Goal: Task Accomplishment & Management: Complete application form

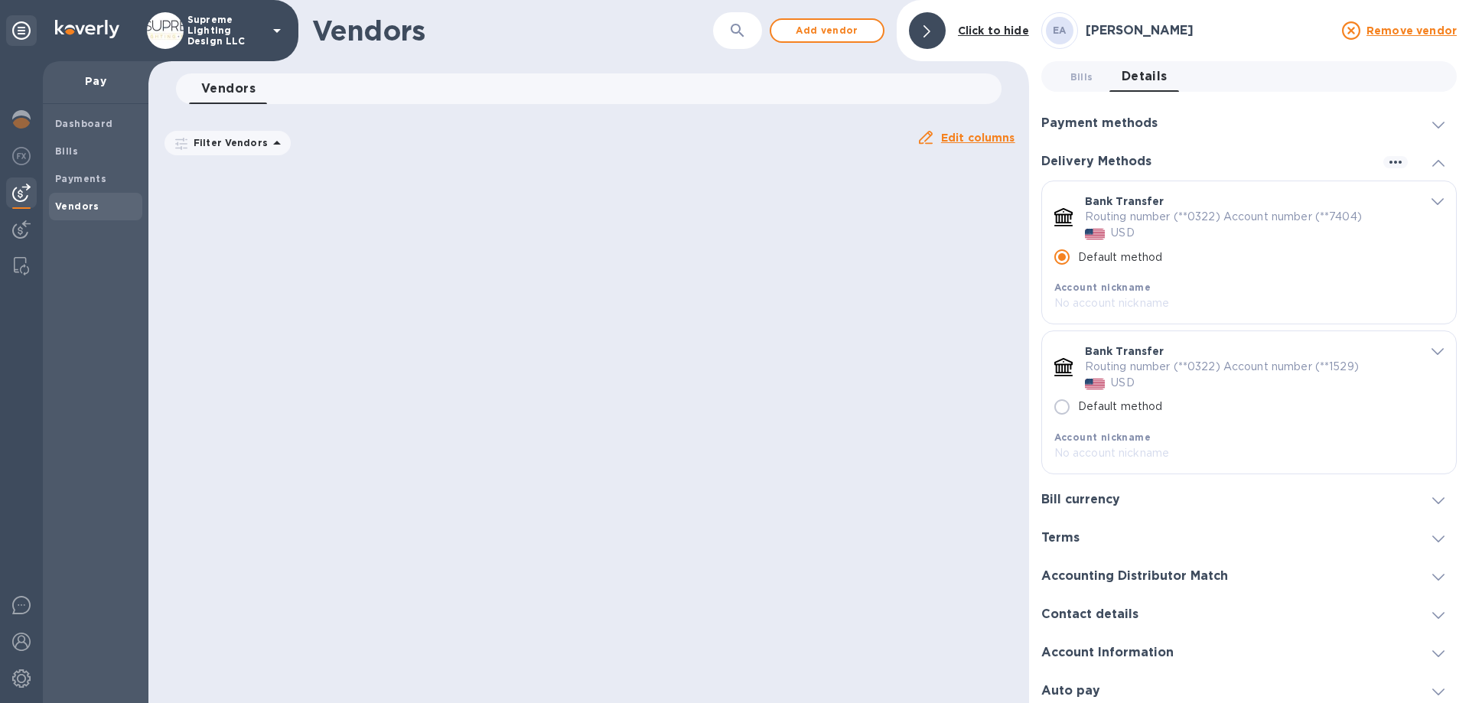
scroll to position [2269, 0]
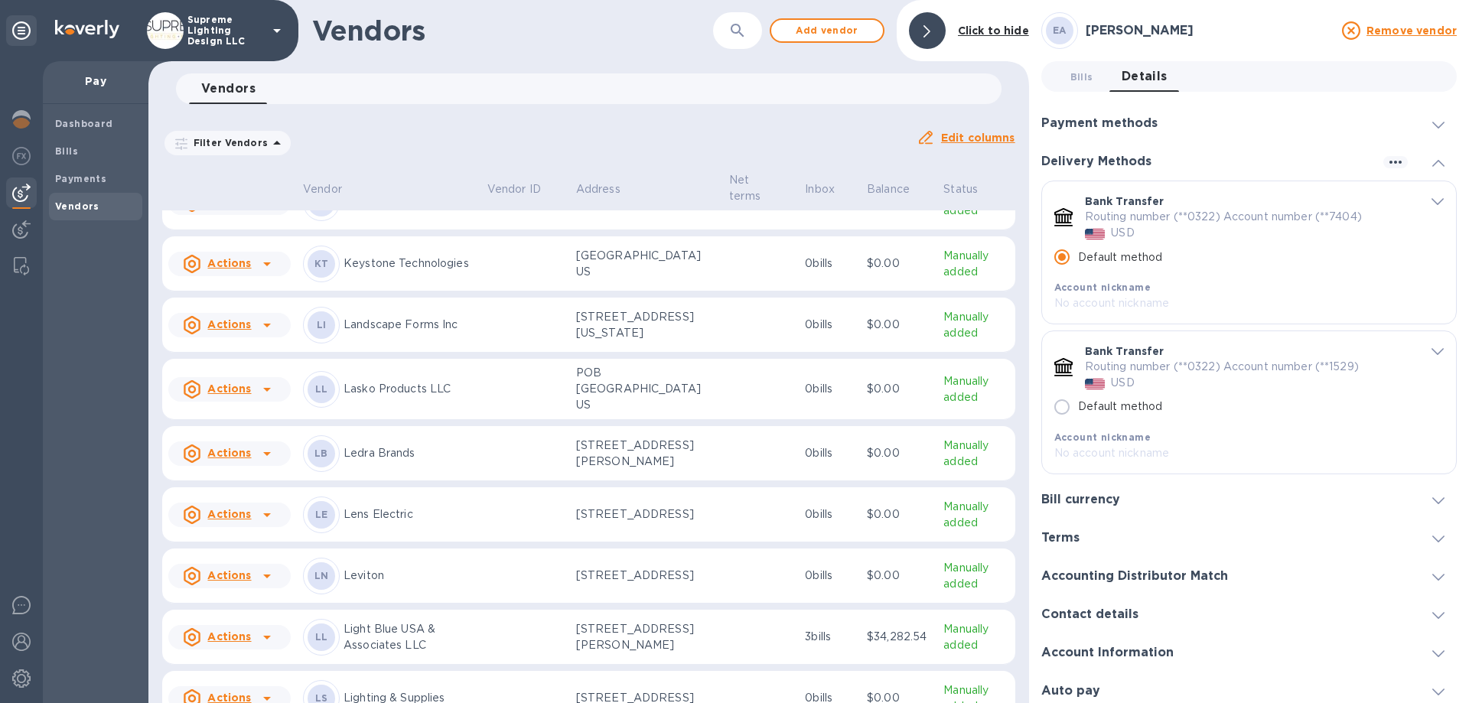
click at [81, 204] on b "Vendors" at bounding box center [77, 206] width 44 height 11
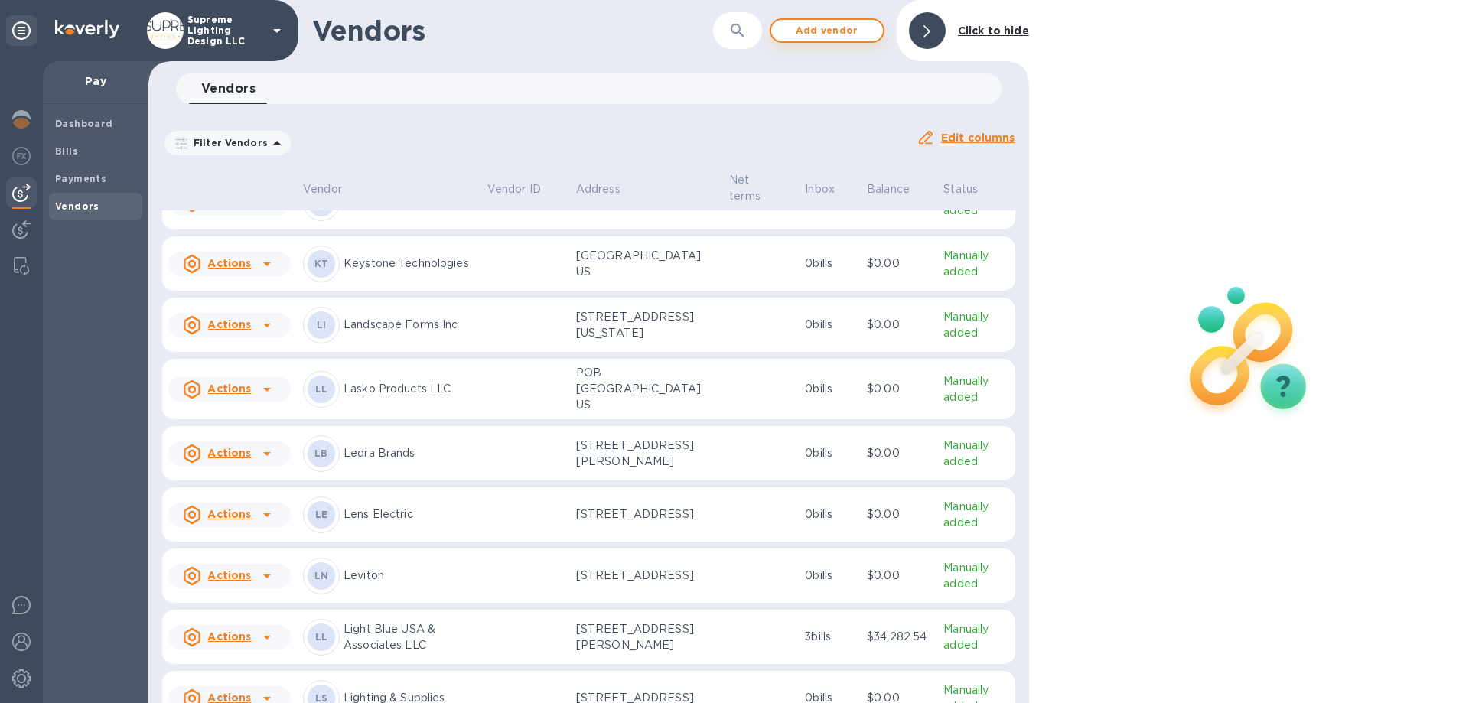
click at [837, 29] on span "Add vendor" at bounding box center [827, 30] width 87 height 18
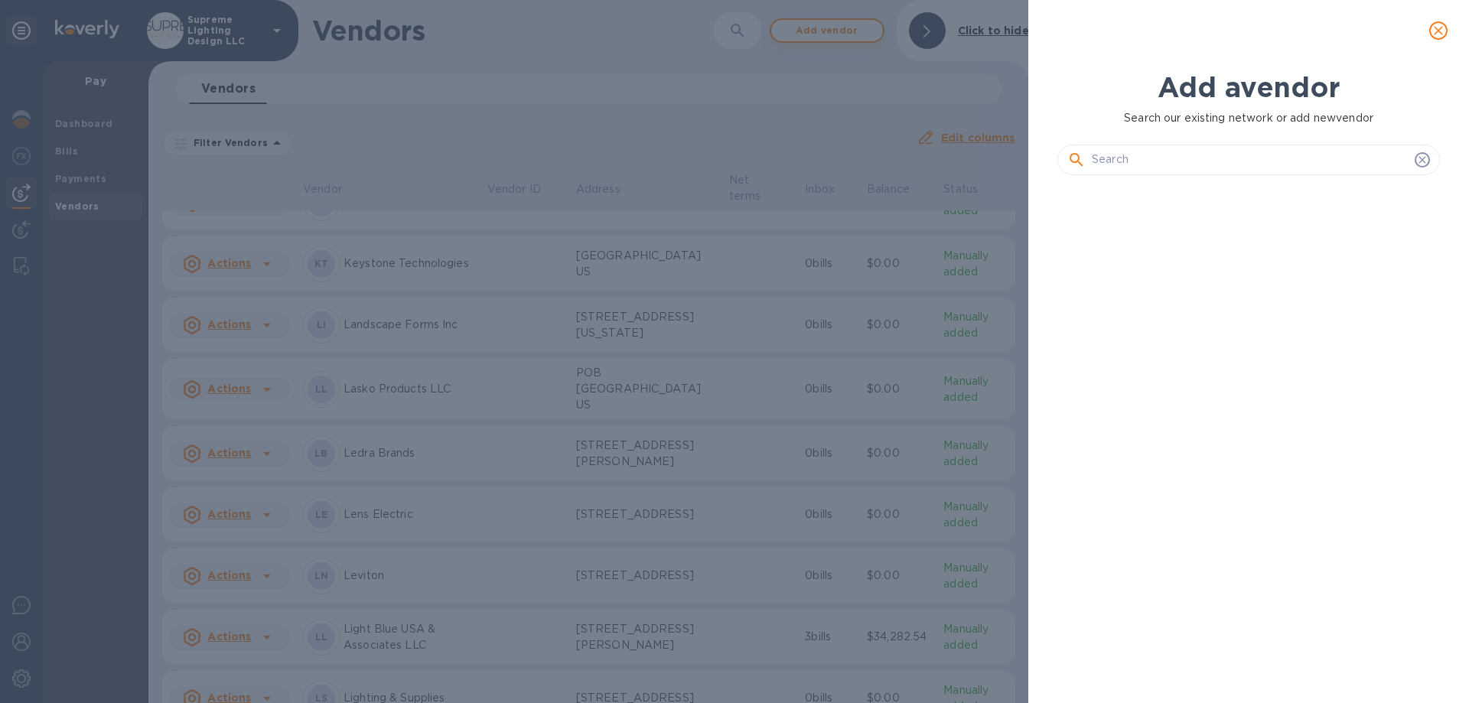
scroll to position [464, 389]
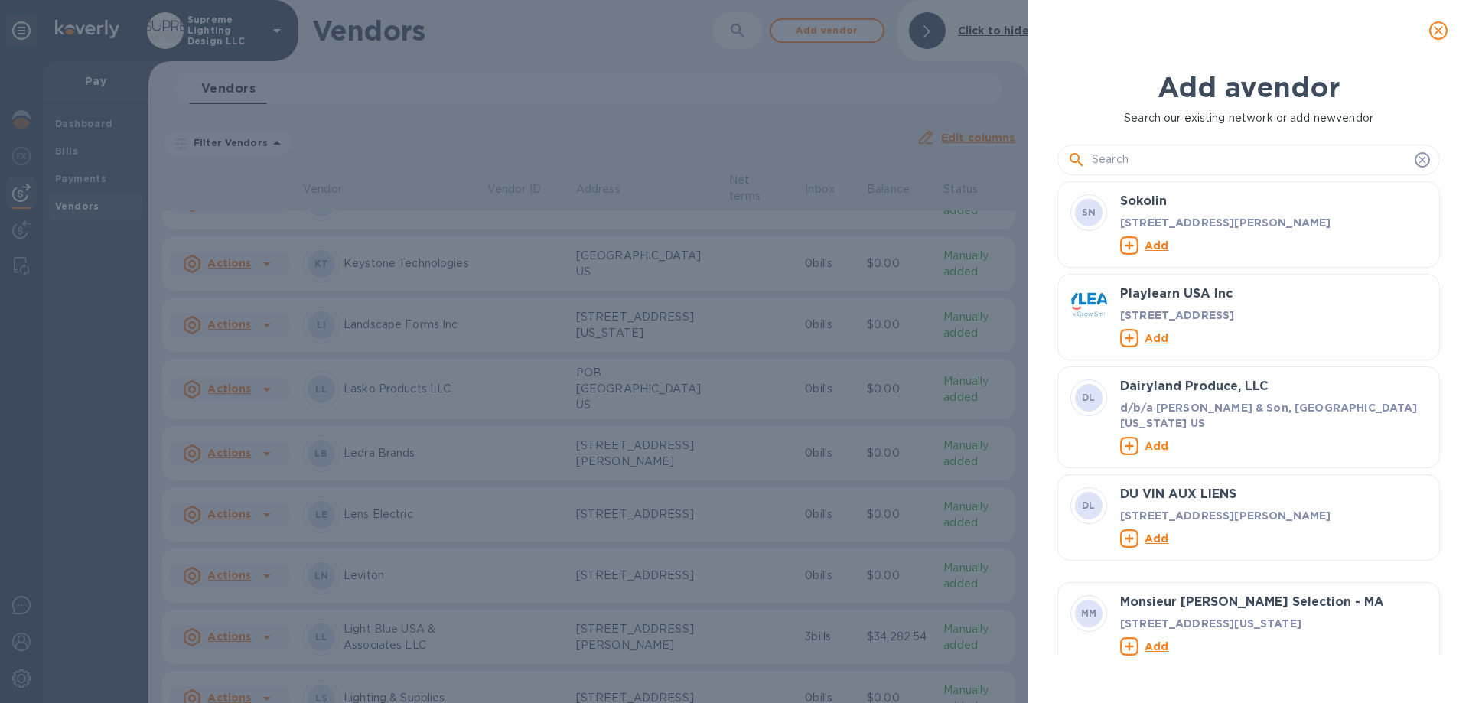
click at [1146, 156] on input "text" at bounding box center [1250, 159] width 317 height 23
click at [1166, 160] on input "text" at bounding box center [1250, 159] width 317 height 23
paste input "LJE Electric Corp"
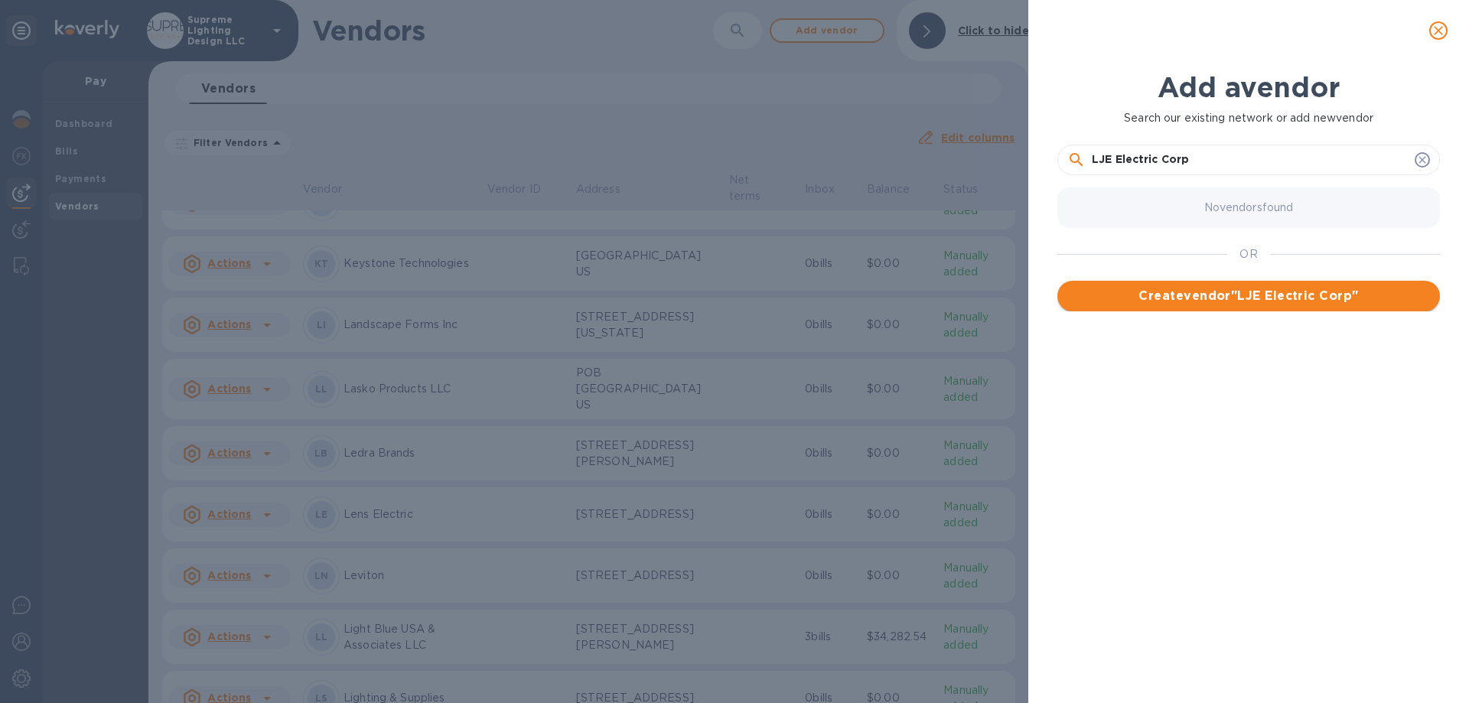
type input "LJE Electric Corp"
click at [1245, 296] on span "Create vendor " LJE Electric Corp "" at bounding box center [1249, 296] width 358 height 18
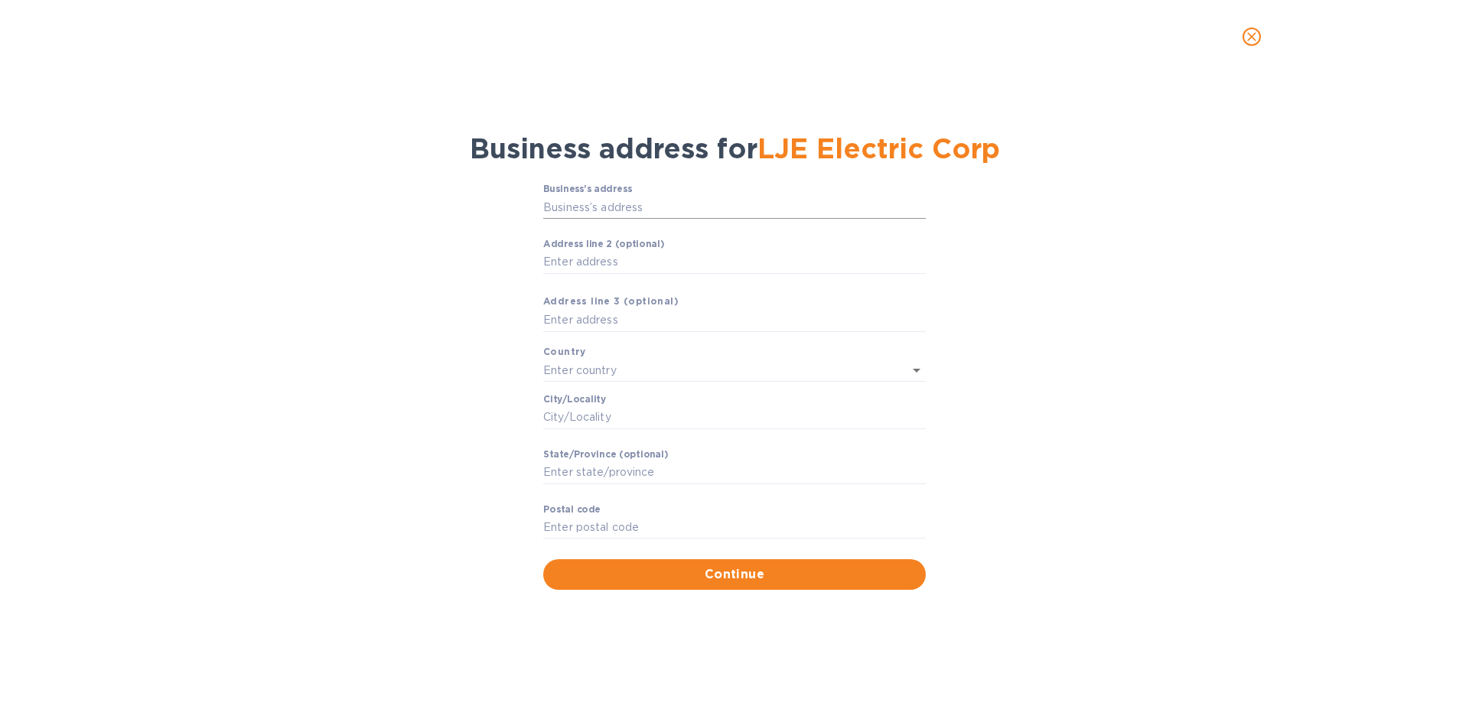
click at [640, 204] on input "Business’s аddress" at bounding box center [734, 207] width 383 height 23
type input "[STREET_ADDRESS]"
type input "[GEOGRAPHIC_DATA]"
type input "NY"
type input "10302"
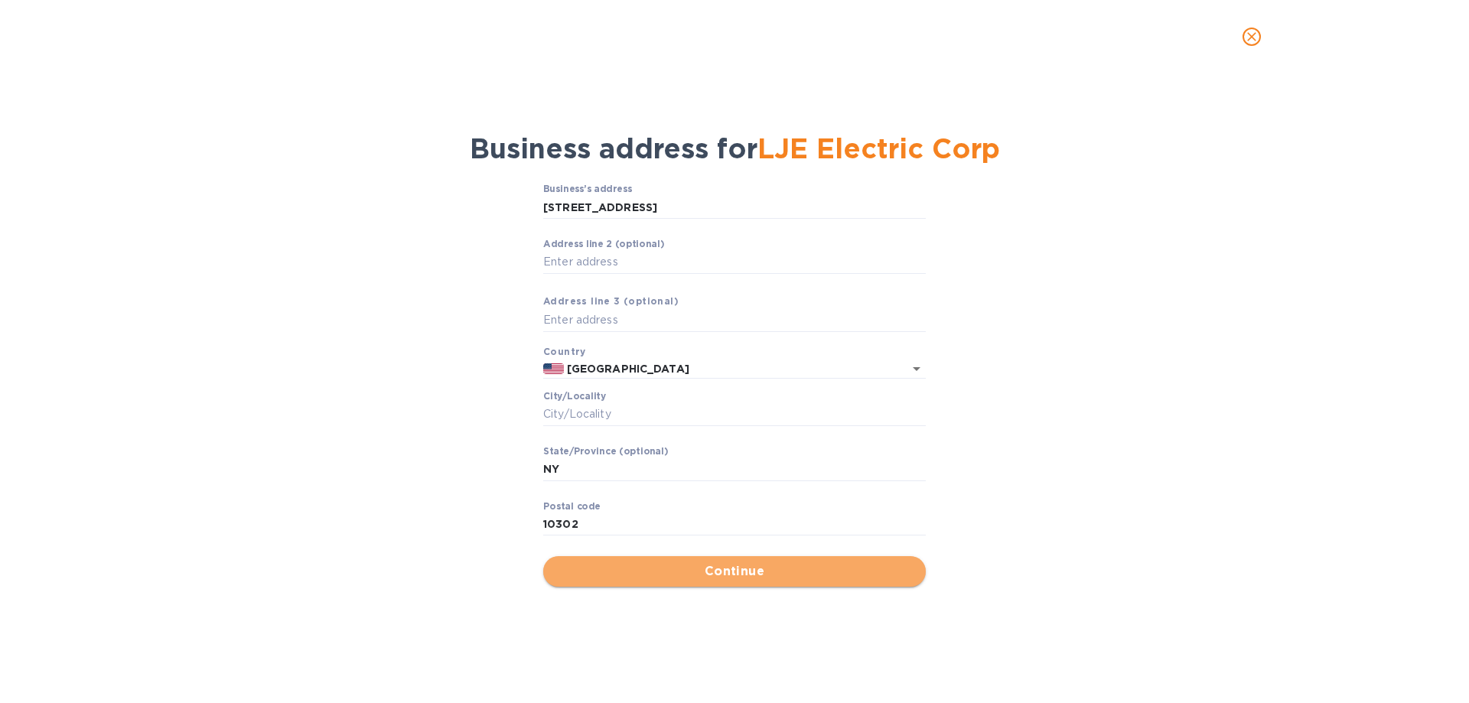
click at [693, 577] on span "Continue" at bounding box center [735, 572] width 358 height 18
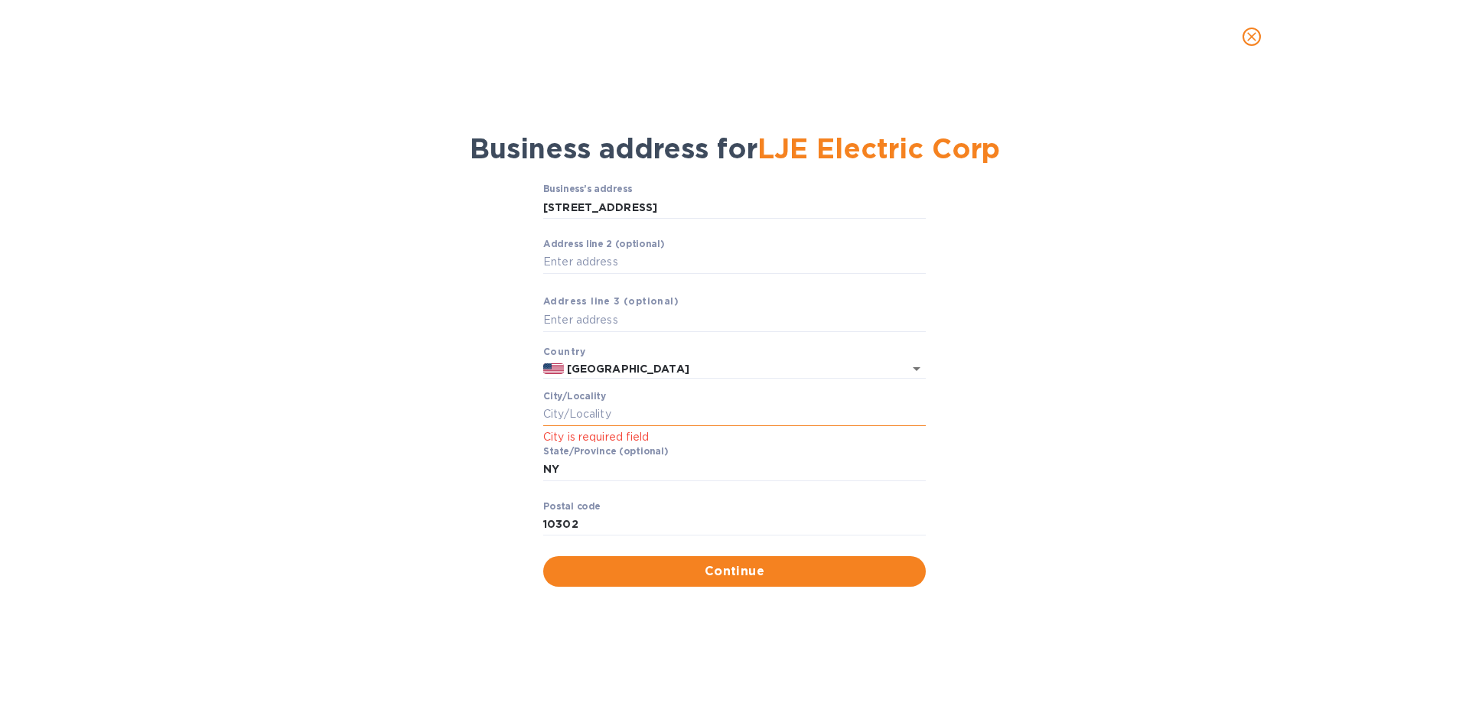
click at [615, 413] on input "Сity/Locаlity" at bounding box center [734, 414] width 383 height 23
type input "[GEOGRAPHIC_DATA]"
click at [664, 567] on span "Continue" at bounding box center [735, 572] width 358 height 18
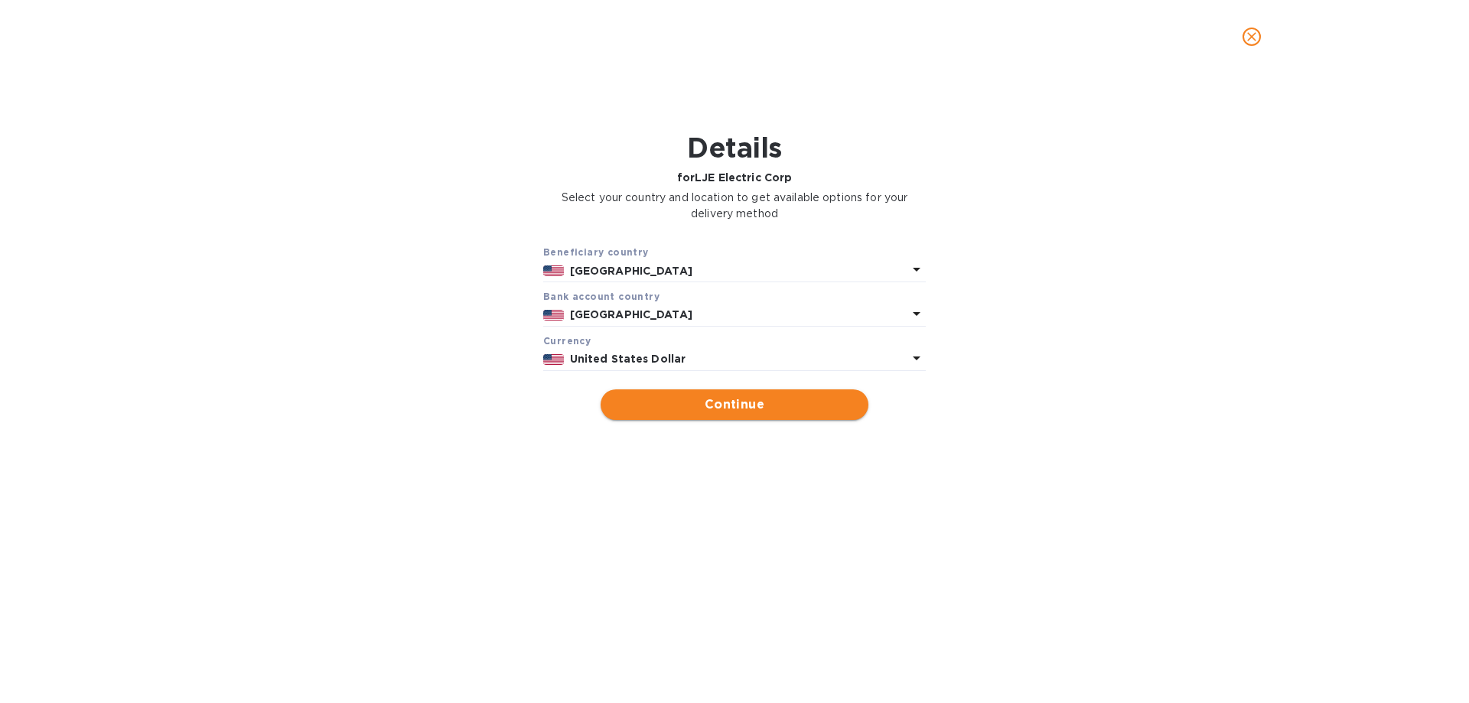
click at [698, 399] on span "Continue" at bounding box center [734, 405] width 243 height 18
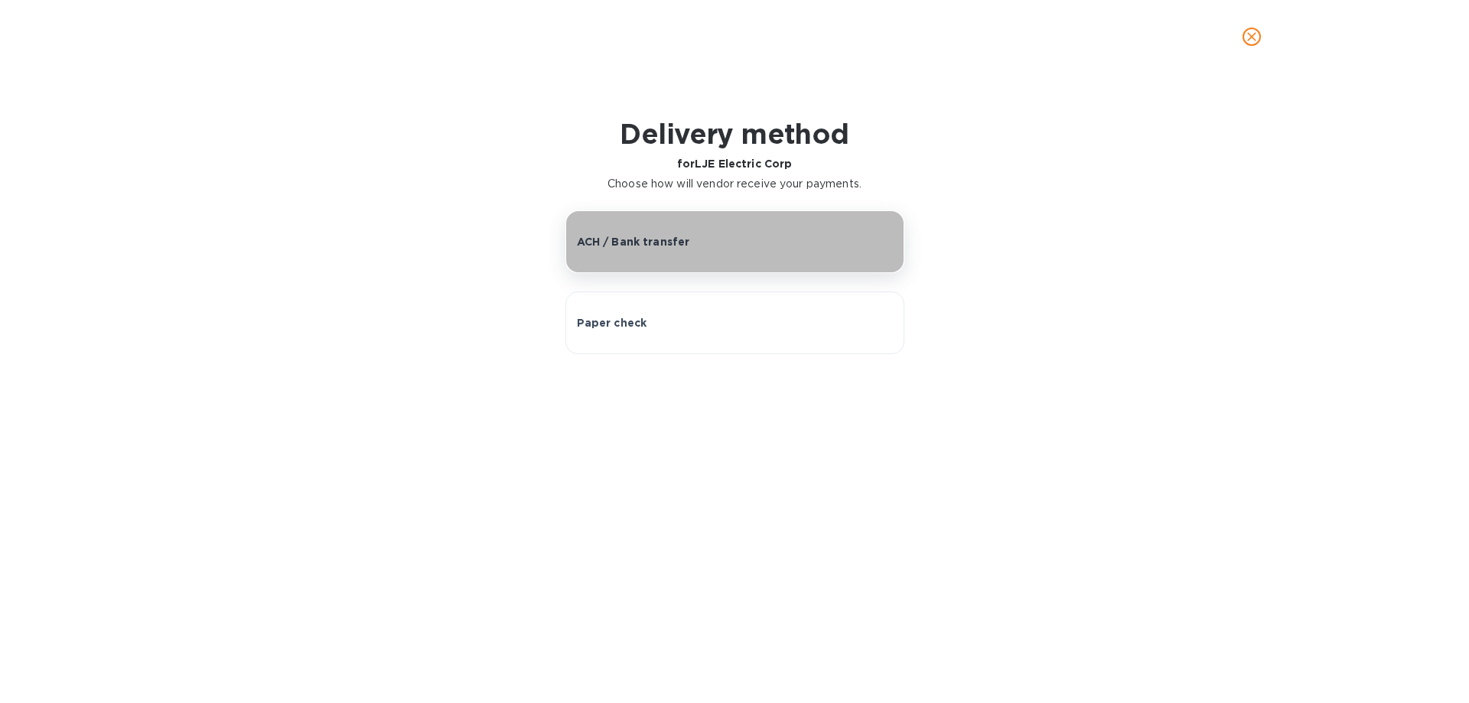
click at [664, 249] on p "ACH / Bank transfer" at bounding box center [633, 241] width 113 height 15
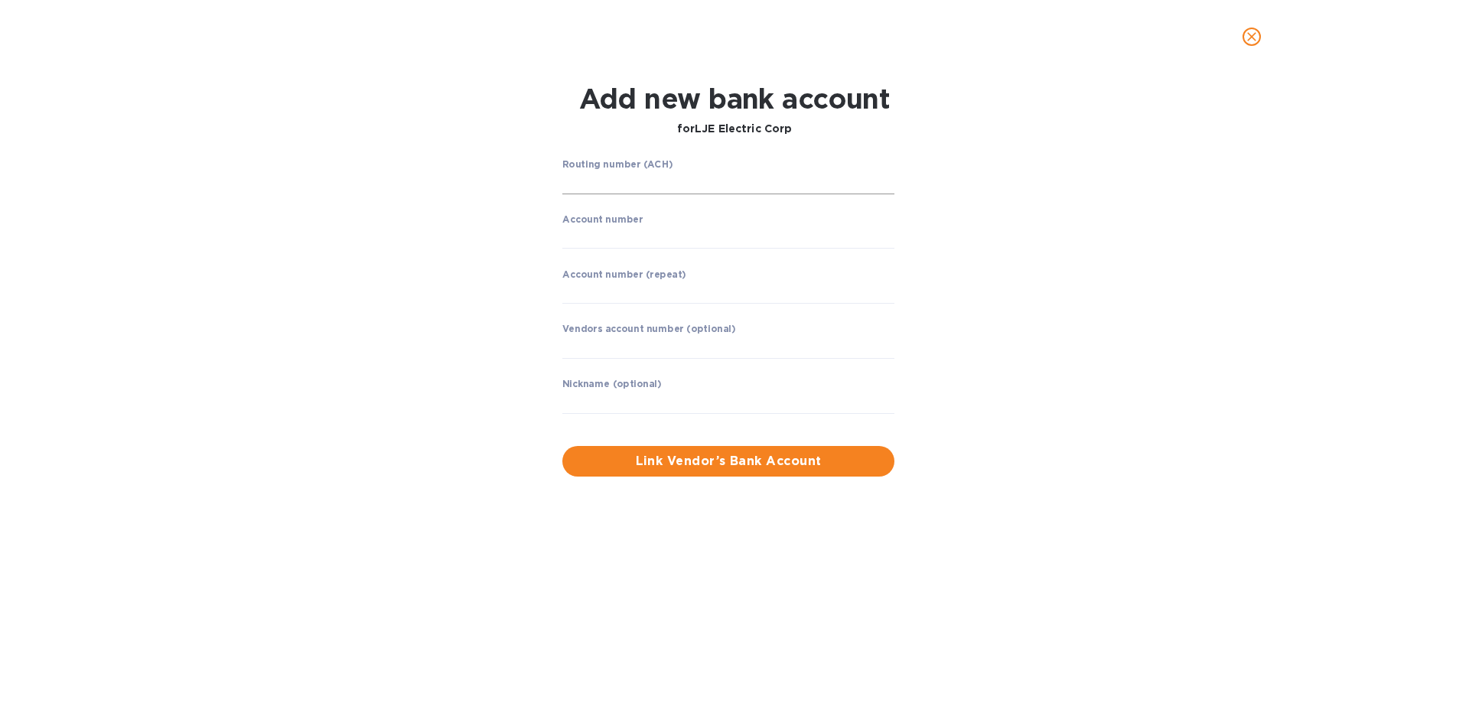
click at [666, 186] on input "string" at bounding box center [729, 182] width 332 height 23
click at [644, 186] on input "string" at bounding box center [729, 182] width 332 height 23
type input "021000021"
click at [625, 233] on input "string" at bounding box center [729, 237] width 332 height 23
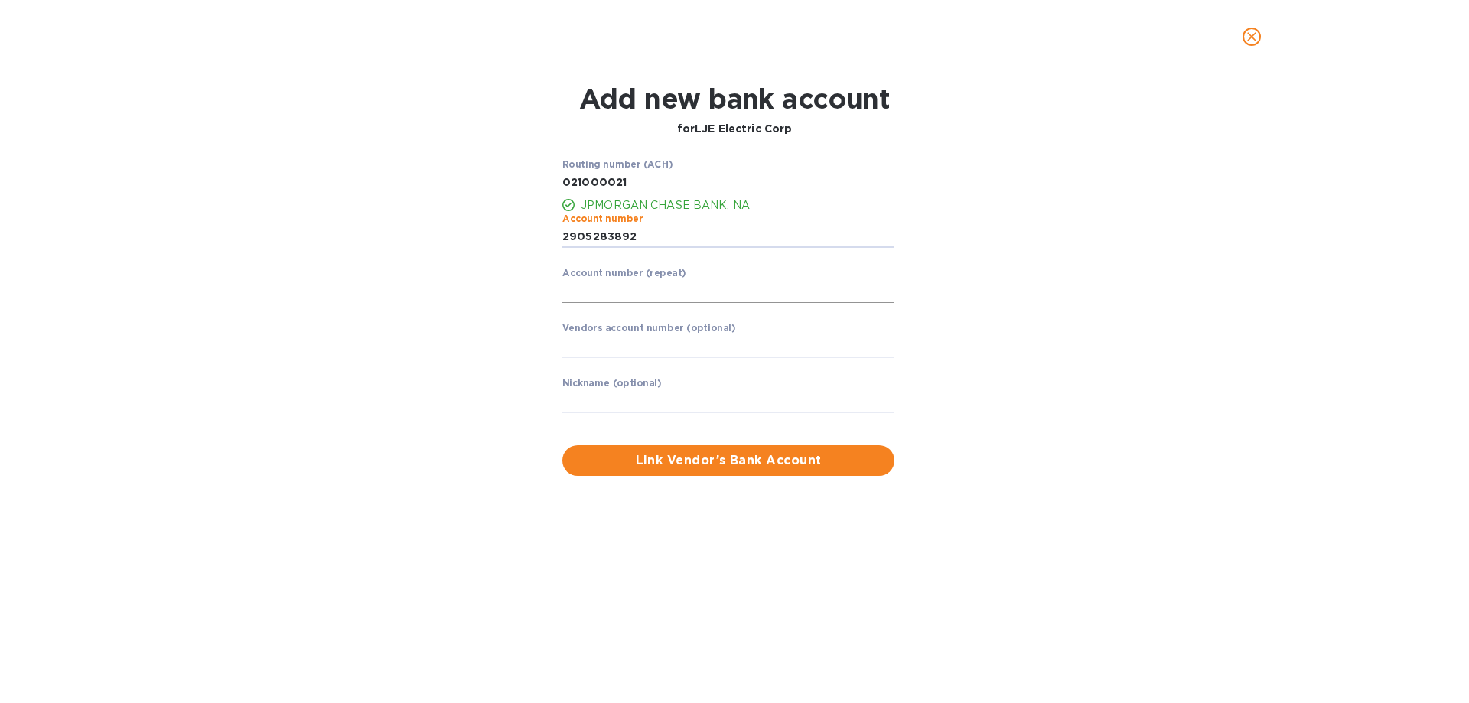
type input "2905283892"
click at [598, 295] on input "string" at bounding box center [729, 291] width 332 height 23
type input "2905283892"
click at [739, 464] on span "Link Vendor’s Bank Account" at bounding box center [729, 461] width 308 height 18
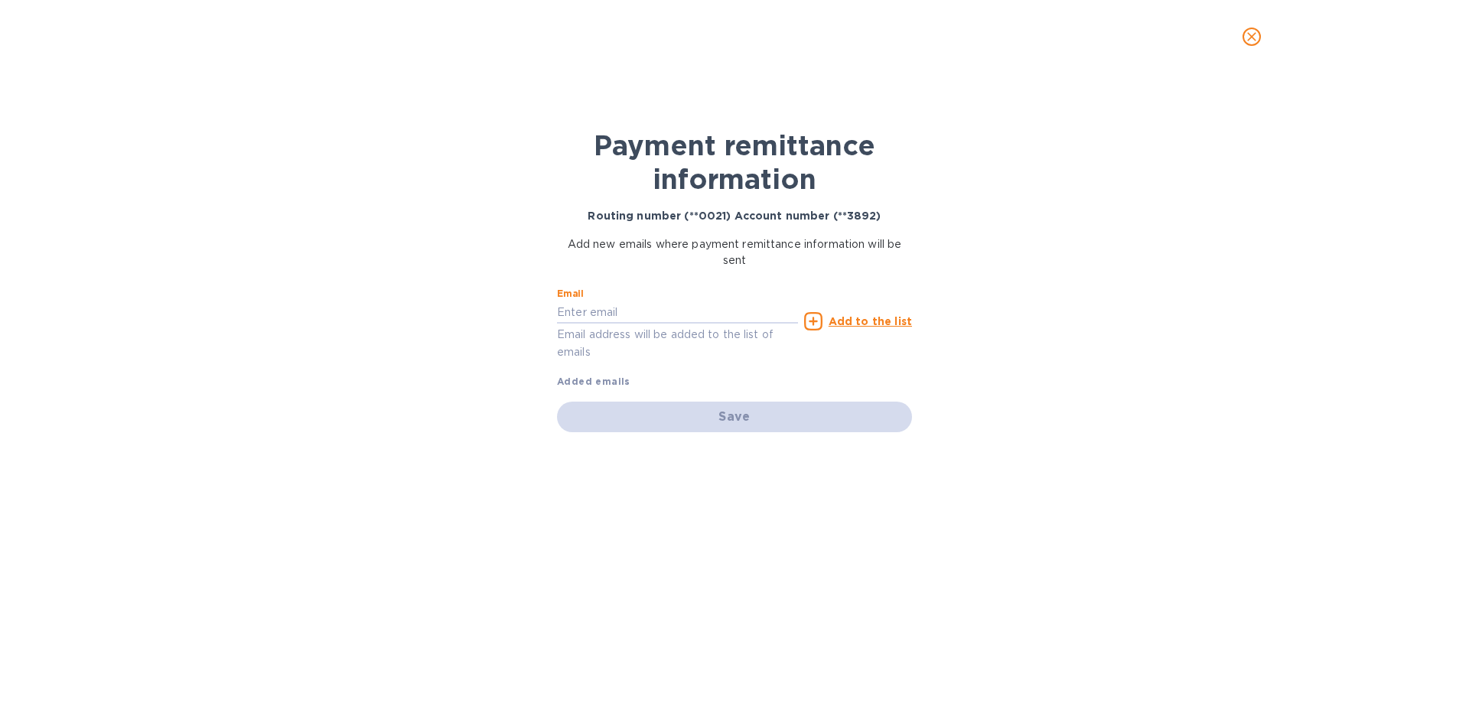
drag, startPoint x: 625, startPoint y: 305, endPoint x: 536, endPoint y: 308, distance: 88.9
click at [625, 305] on input "text" at bounding box center [677, 312] width 241 height 23
click at [638, 318] on input "text" at bounding box center [677, 312] width 241 height 23
paste input "[EMAIL_ADDRESS][DOMAIN_NAME]"
type input "[EMAIL_ADDRESS][DOMAIN_NAME]"
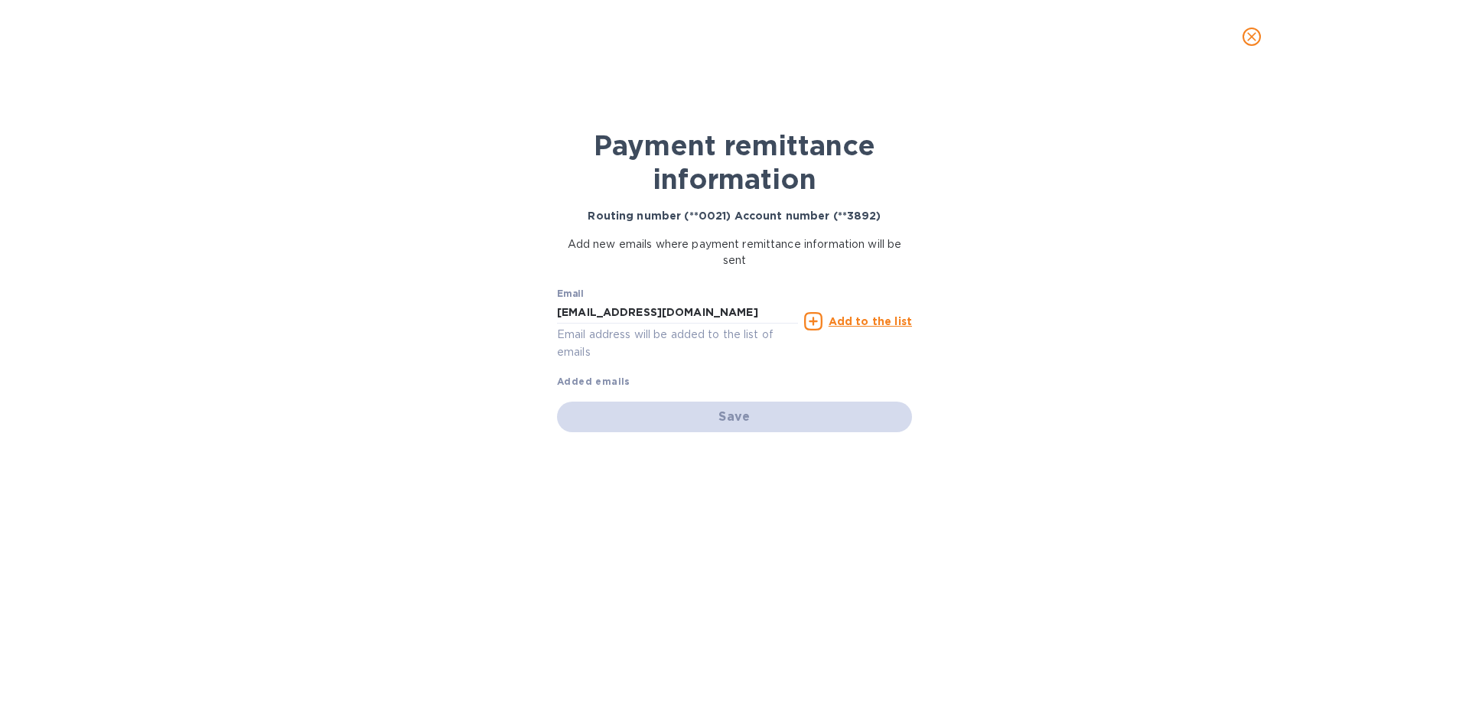
click at [885, 322] on u "Add to the list" at bounding box center [870, 321] width 83 height 12
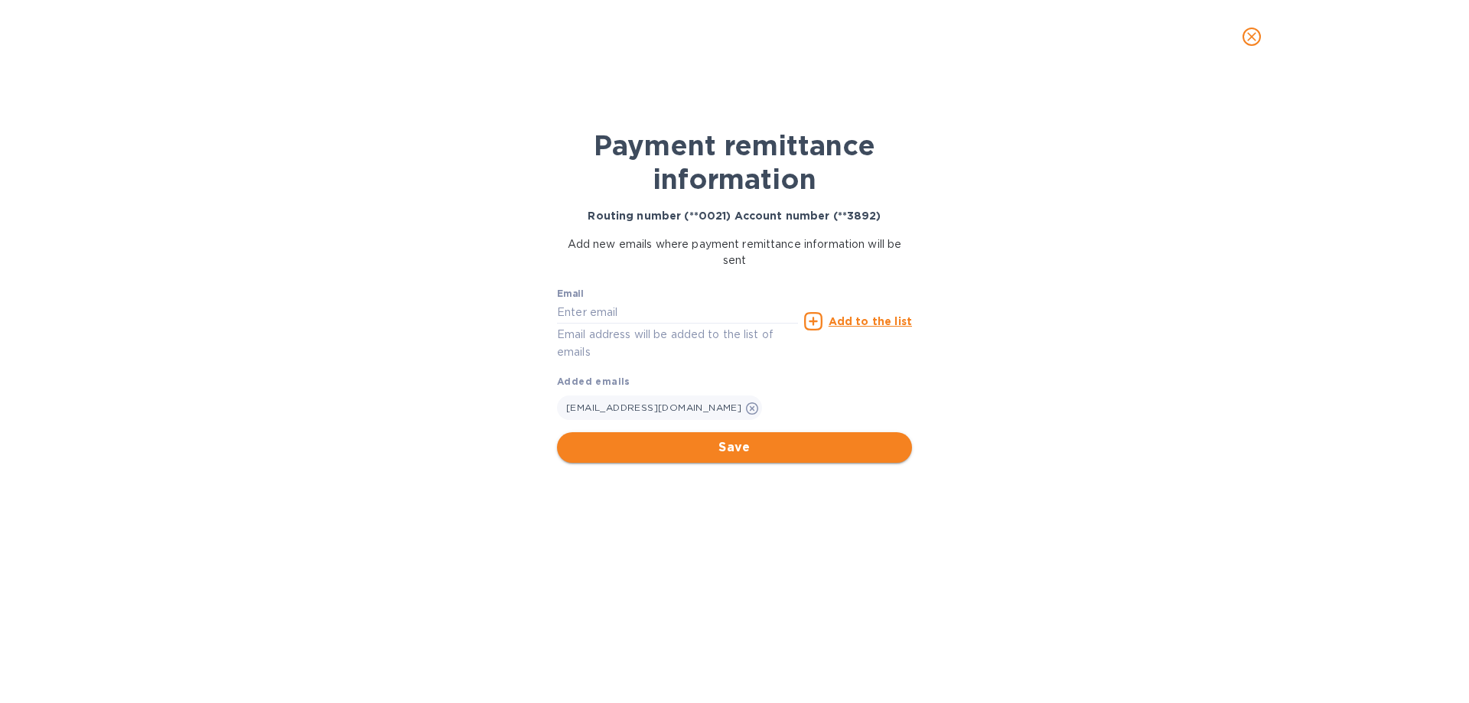
click at [745, 443] on span "Save" at bounding box center [734, 448] width 331 height 18
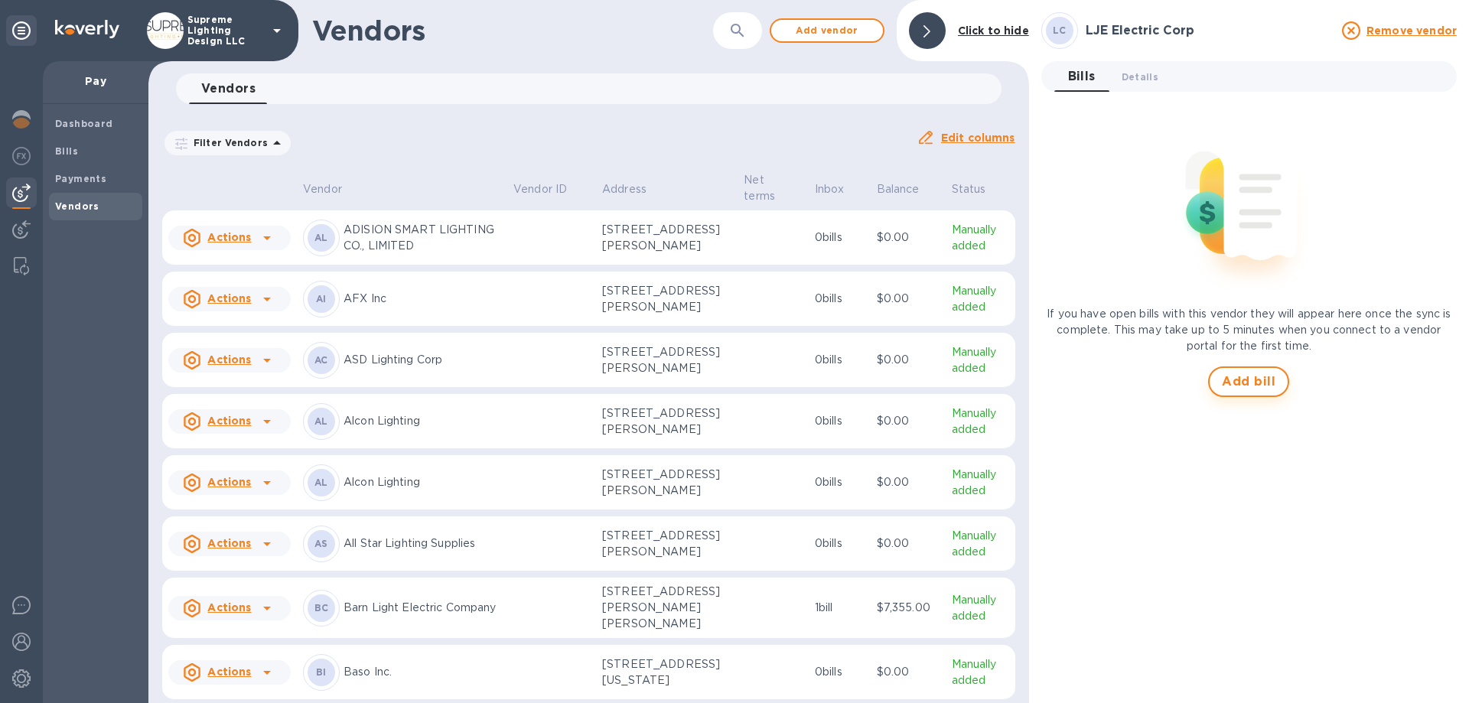
click at [1260, 384] on span "Add bill" at bounding box center [1249, 382] width 54 height 18
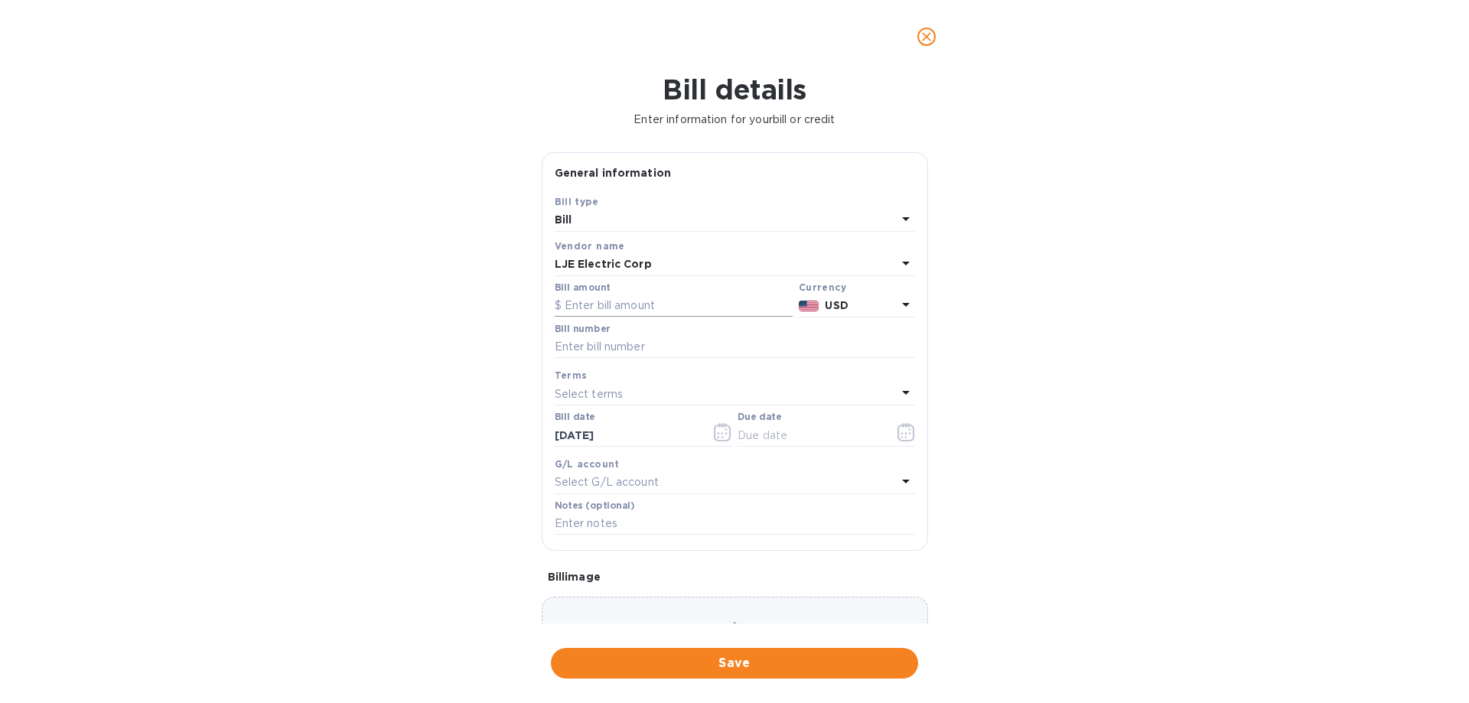
click at [622, 308] on input "text" at bounding box center [674, 306] width 238 height 23
type input "23,621.16"
click at [638, 349] on input "text" at bounding box center [735, 347] width 360 height 23
click at [598, 351] on input "text" at bounding box center [735, 347] width 360 height 23
type input "92925"
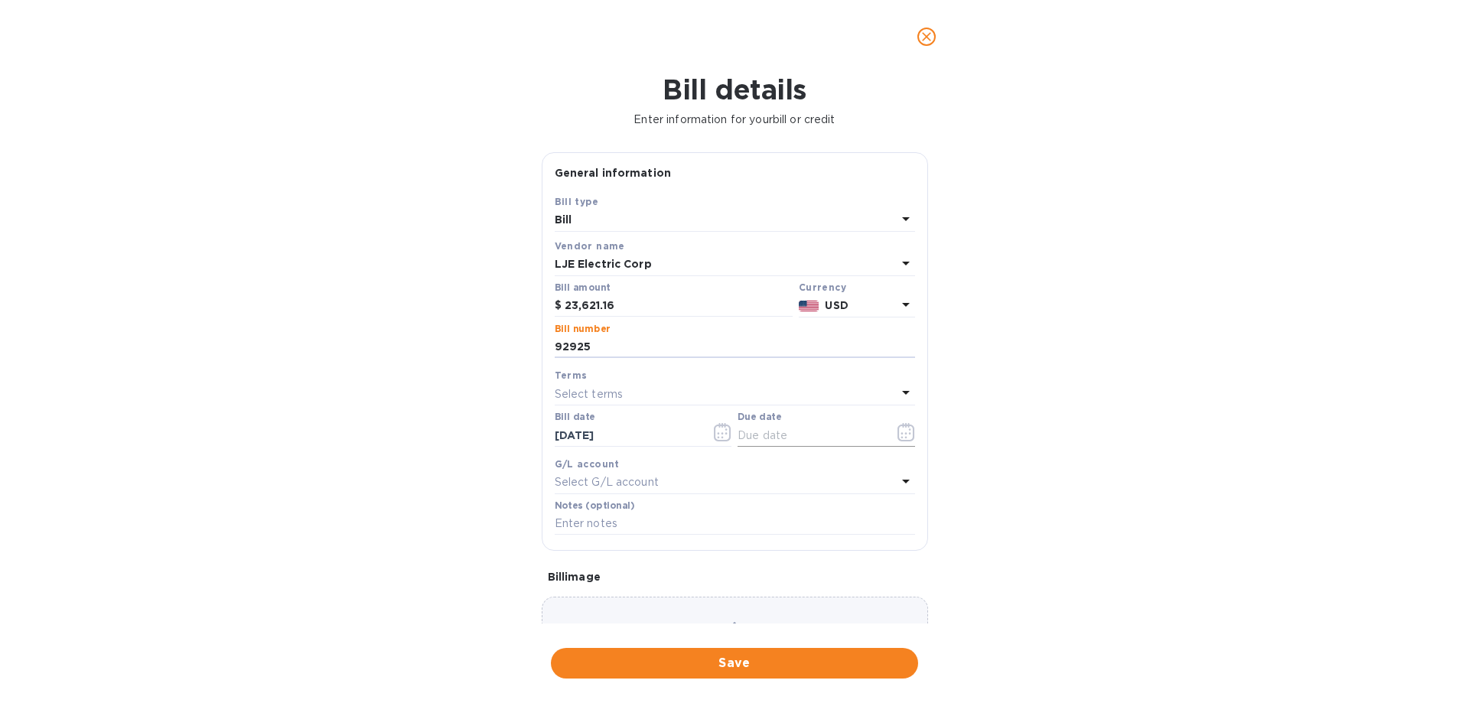
click at [902, 435] on icon "button" at bounding box center [907, 432] width 18 height 18
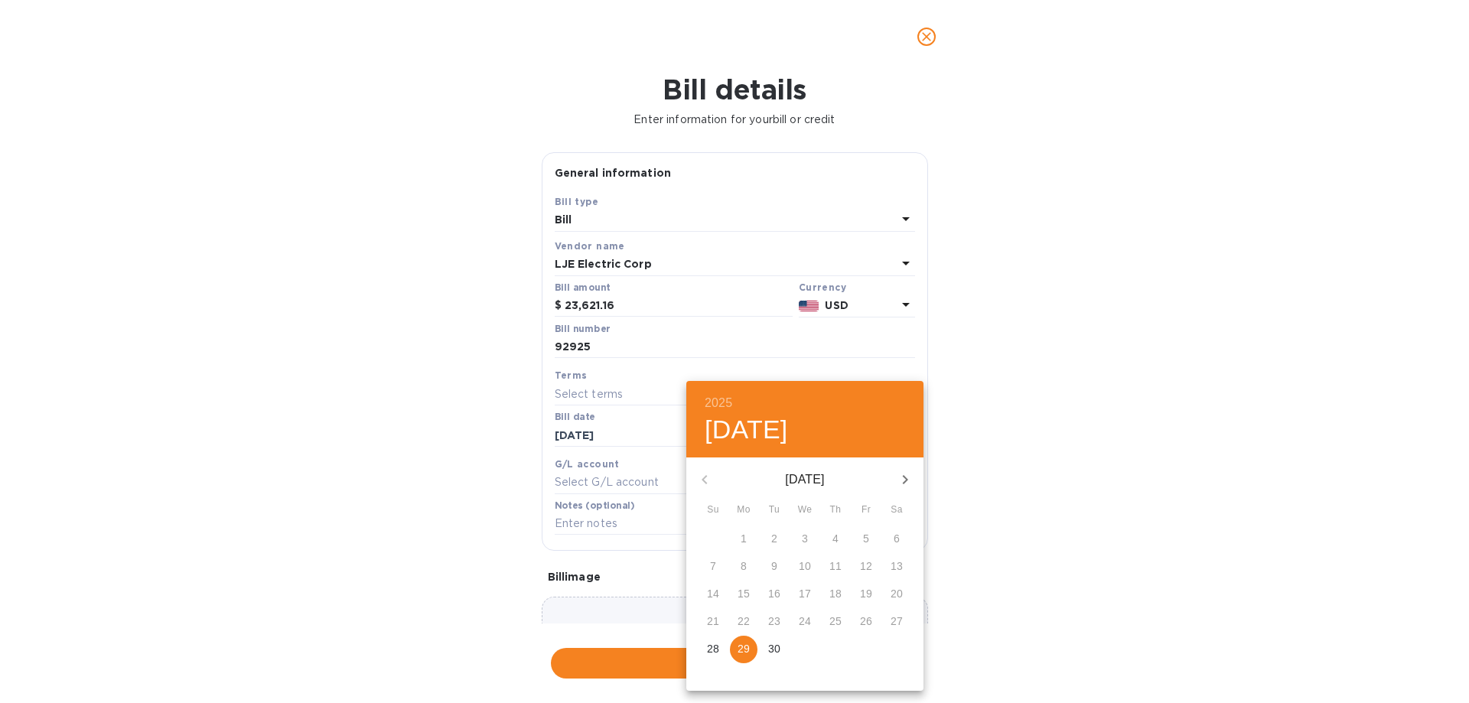
click at [750, 648] on span "29" at bounding box center [744, 648] width 28 height 15
type input "[DATE]"
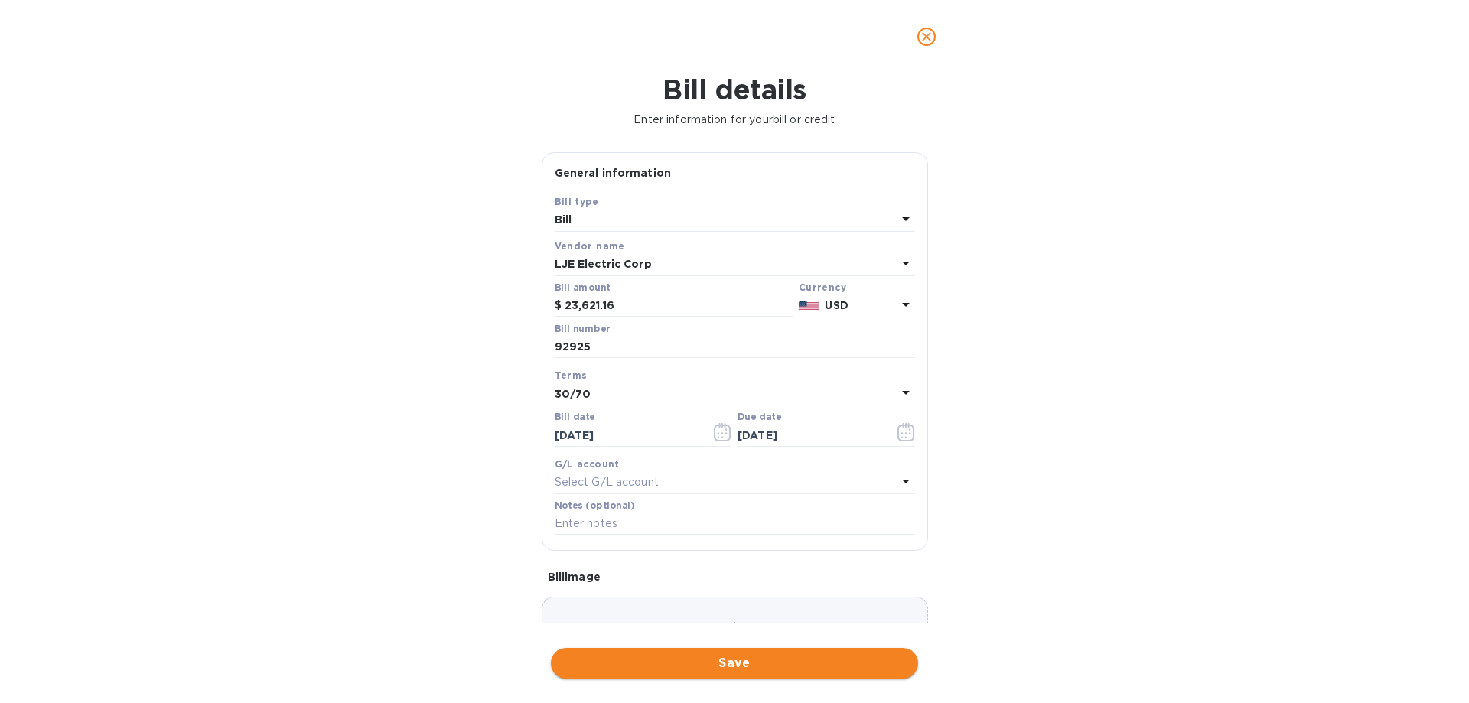
click at [731, 662] on span "Save" at bounding box center [734, 663] width 343 height 18
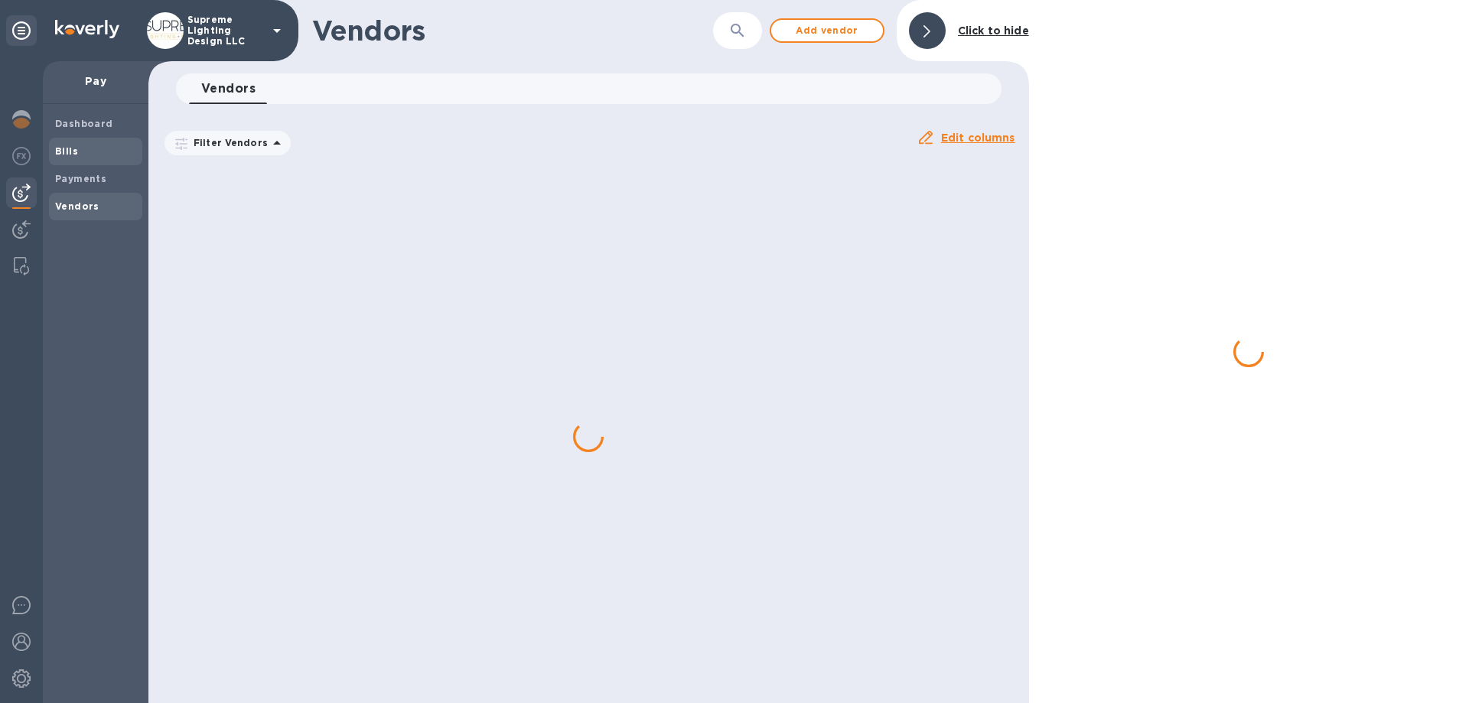
click at [65, 151] on b "Bills" at bounding box center [66, 150] width 23 height 11
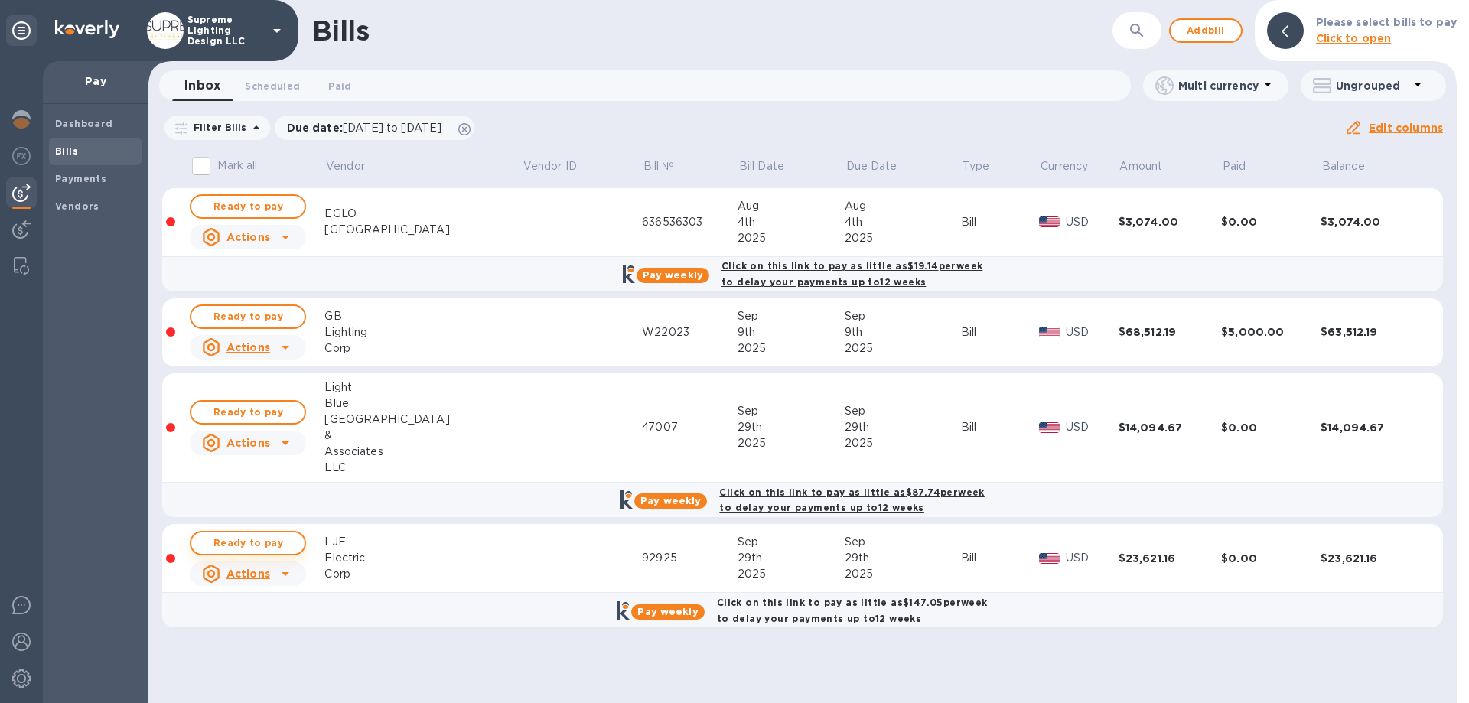
click at [242, 540] on span "Ready to pay" at bounding box center [248, 543] width 89 height 18
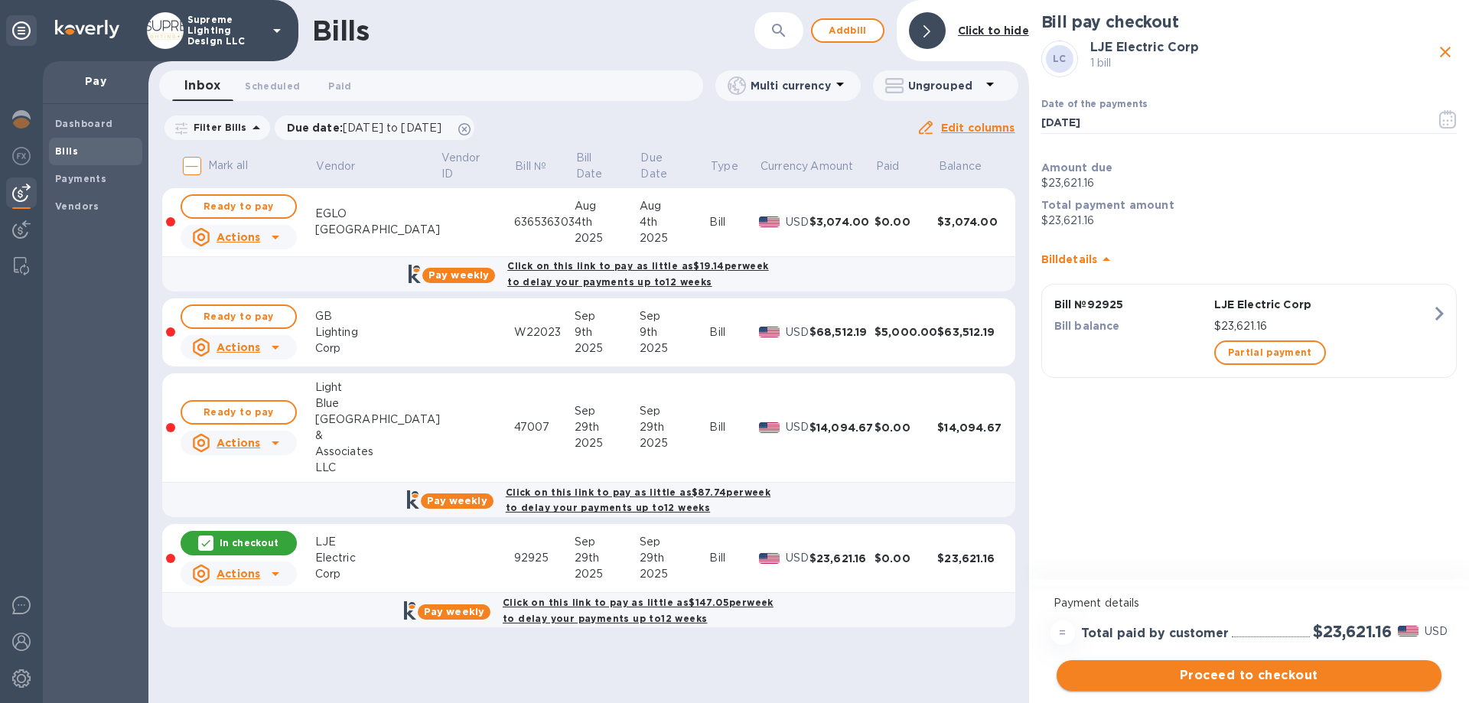
click at [1304, 677] on span "Proceed to checkout" at bounding box center [1249, 676] width 360 height 18
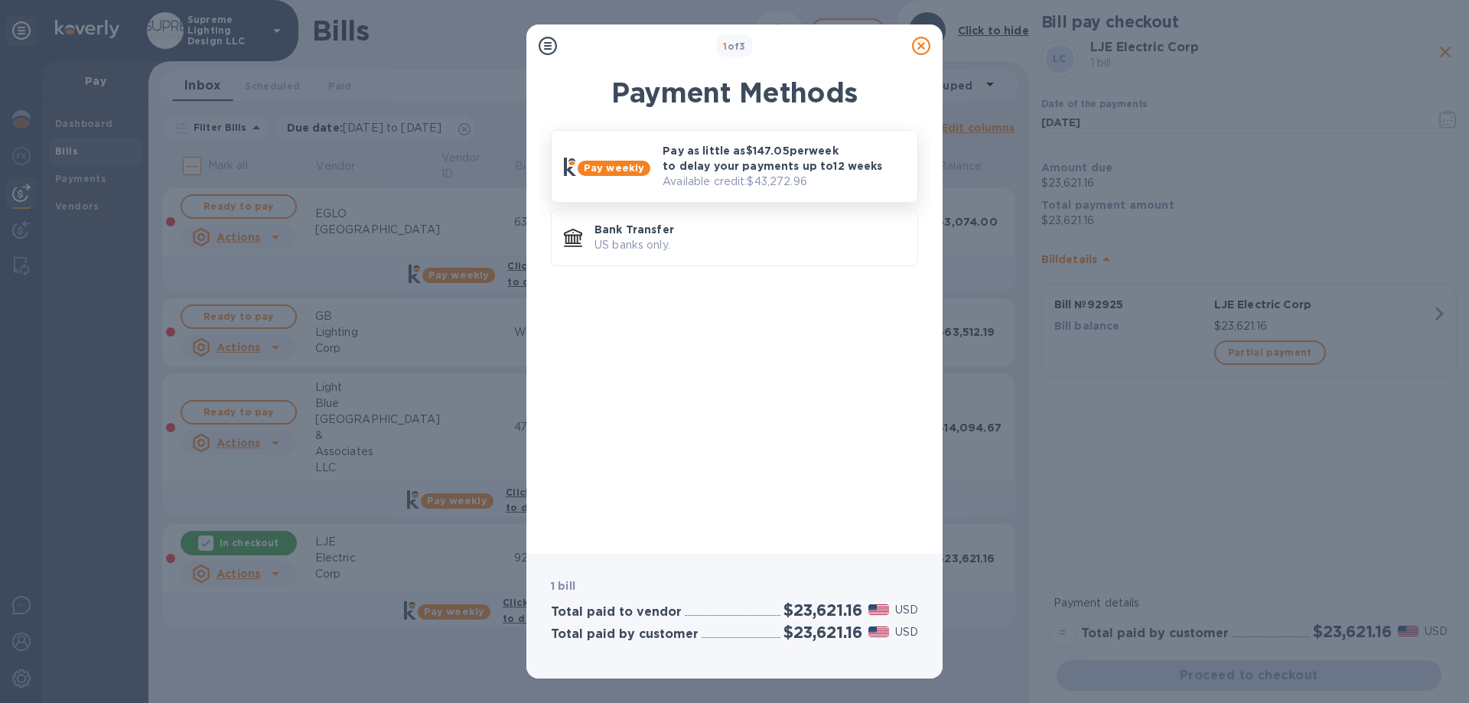
click at [787, 171] on p "Pay as little as $147.05 per week to delay your payments up to 12 weeks" at bounding box center [784, 158] width 243 height 31
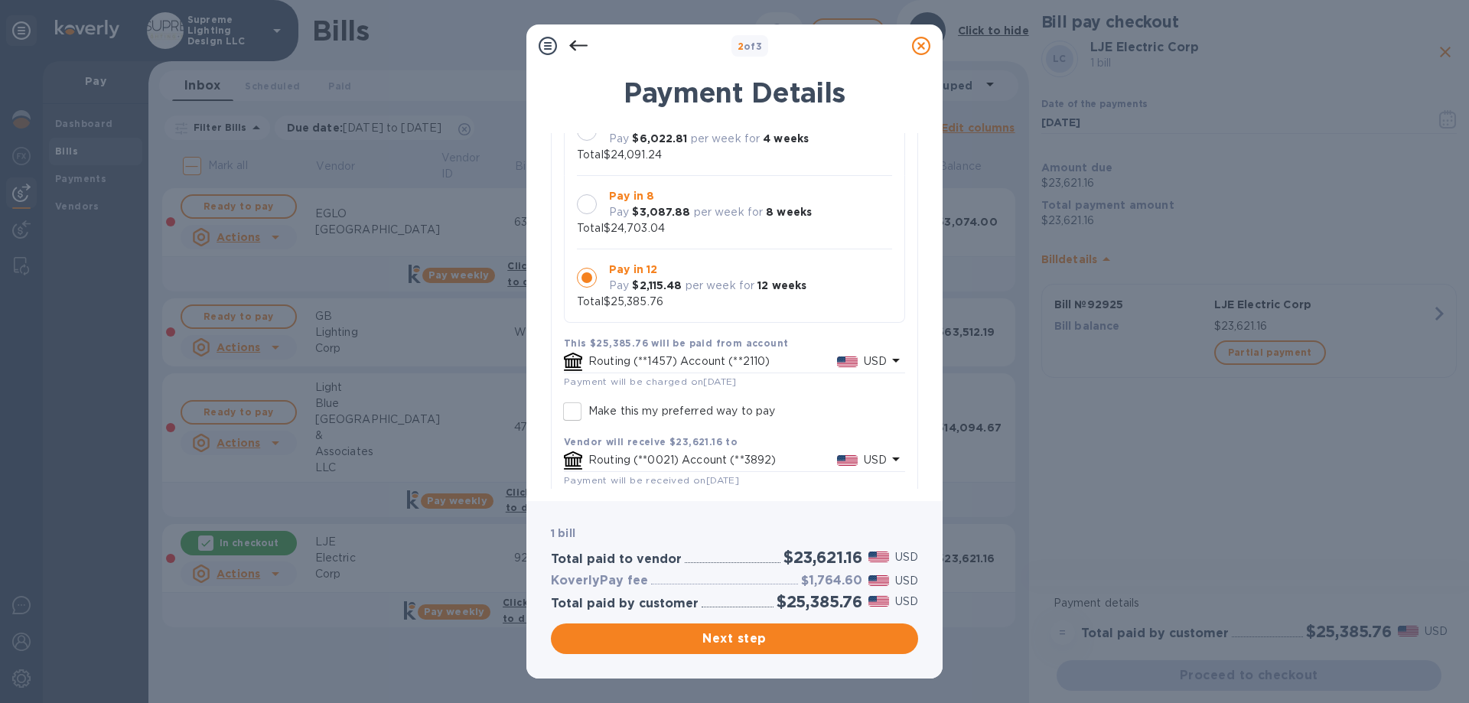
scroll to position [209, 0]
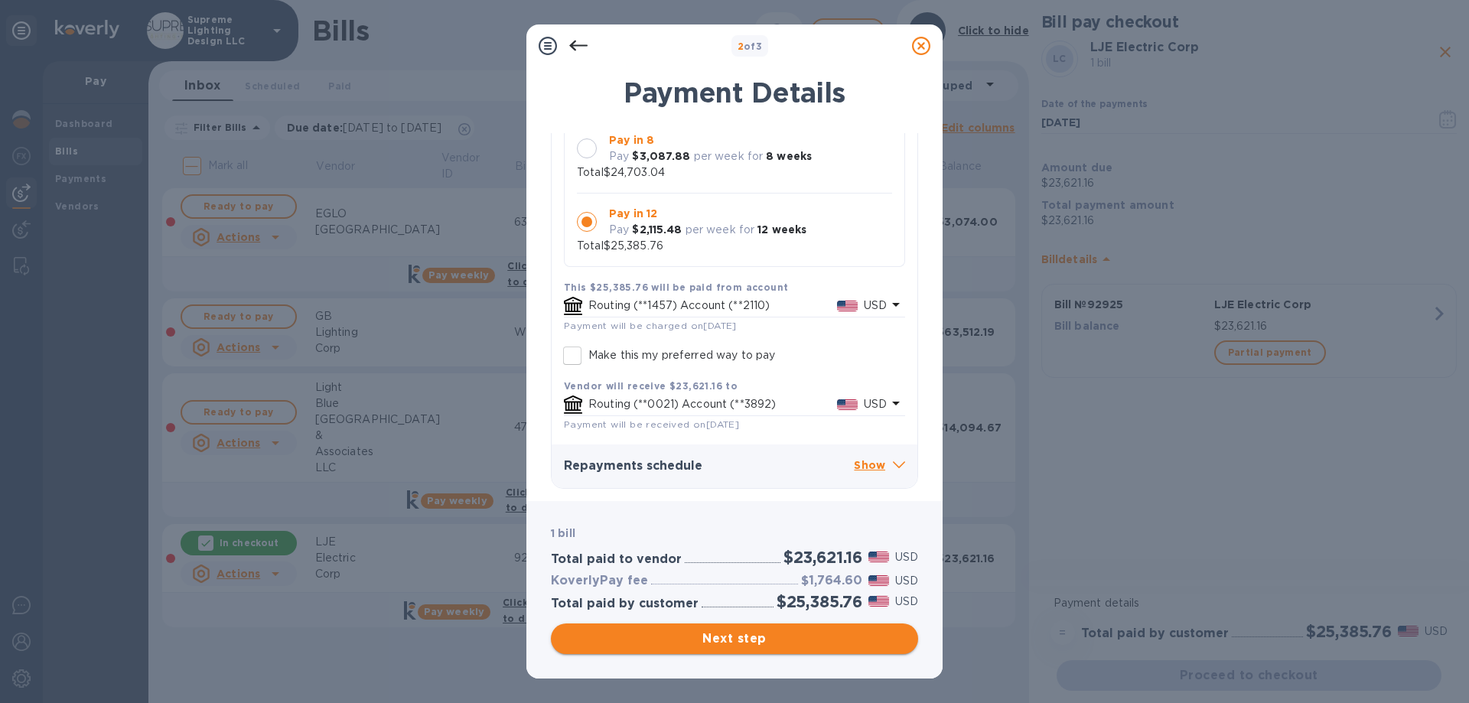
click at [758, 640] on span "Next step" at bounding box center [734, 639] width 343 height 18
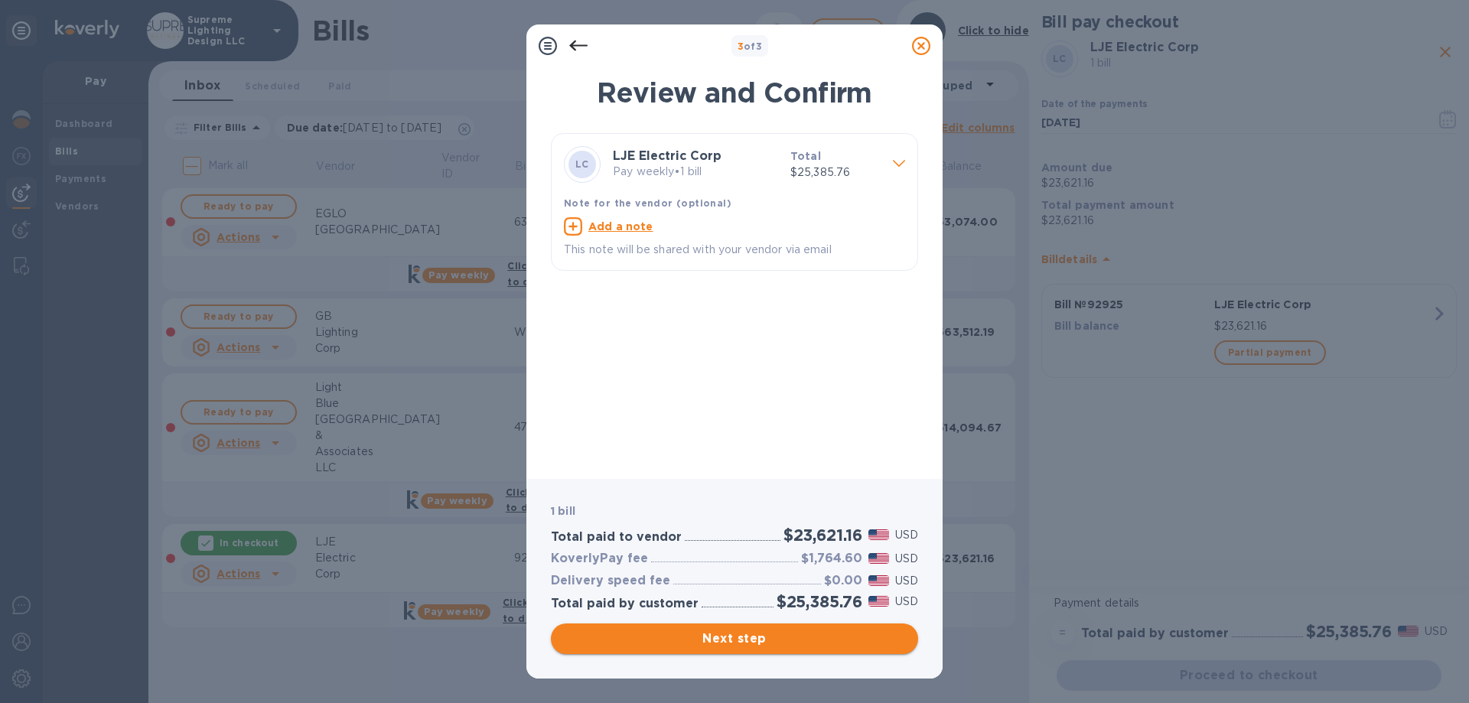
click at [719, 647] on span "Next step" at bounding box center [734, 639] width 343 height 18
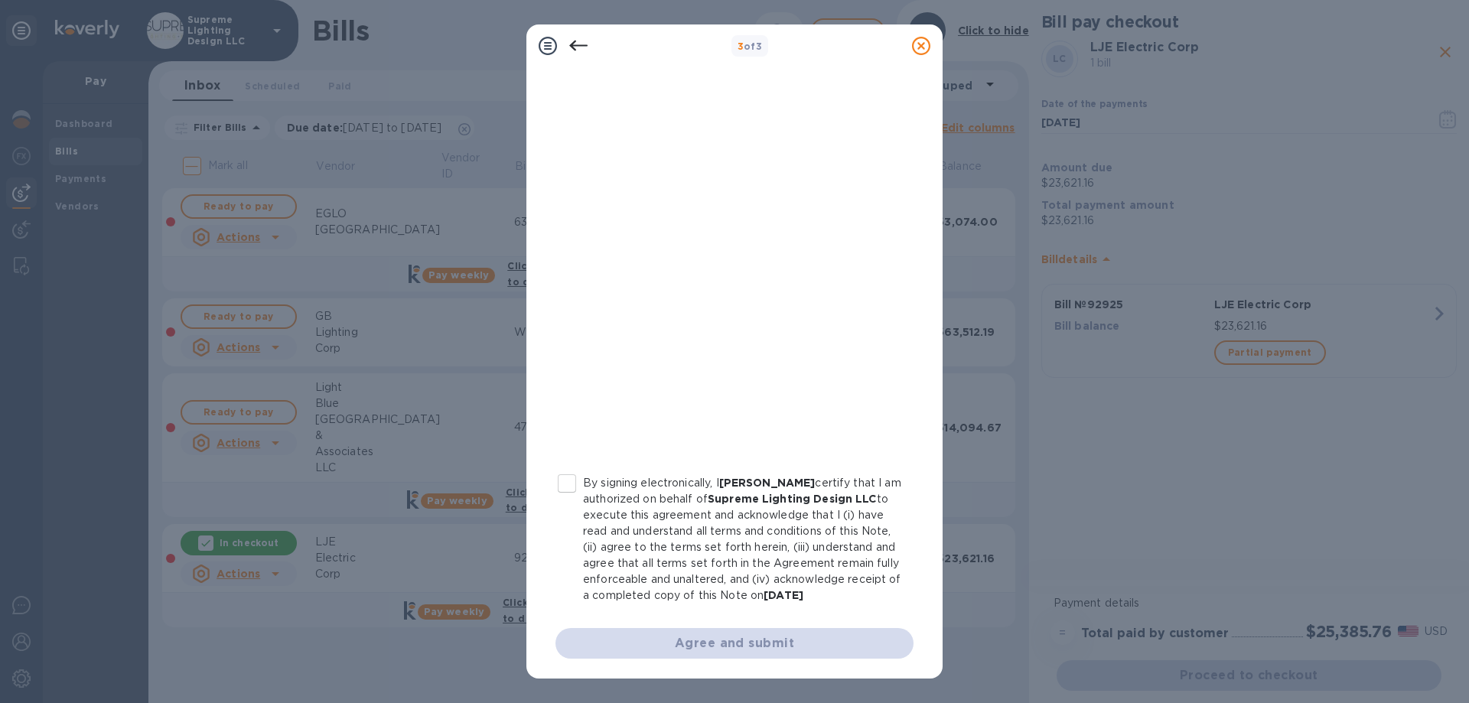
scroll to position [168, 0]
click at [563, 466] on input "By signing electronically, I [PERSON_NAME] certify that I am authorized on beha…" at bounding box center [567, 482] width 32 height 32
checkbox input "true"
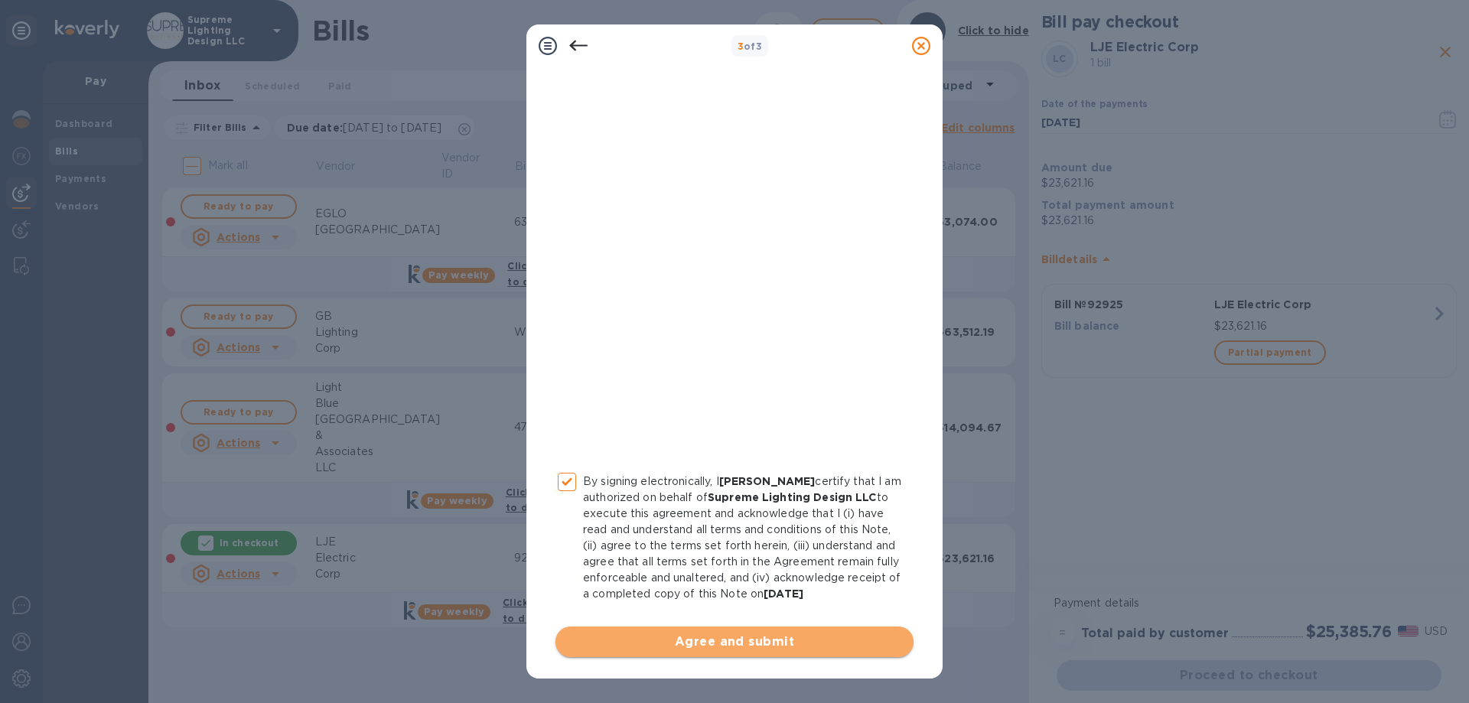
click at [755, 643] on span "Agree and submit" at bounding box center [735, 642] width 334 height 18
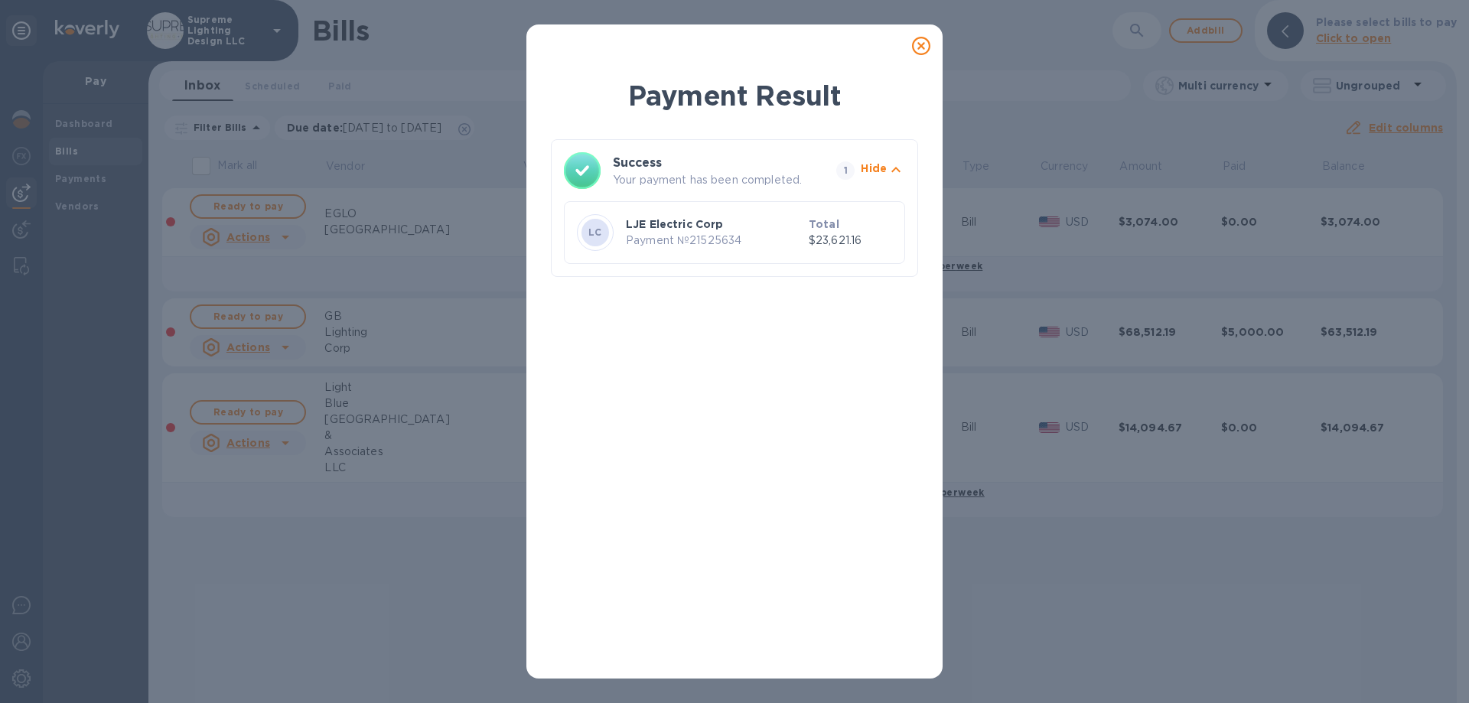
click at [915, 41] on icon at bounding box center [921, 46] width 18 height 18
